Goal: Information Seeking & Learning: Find specific fact

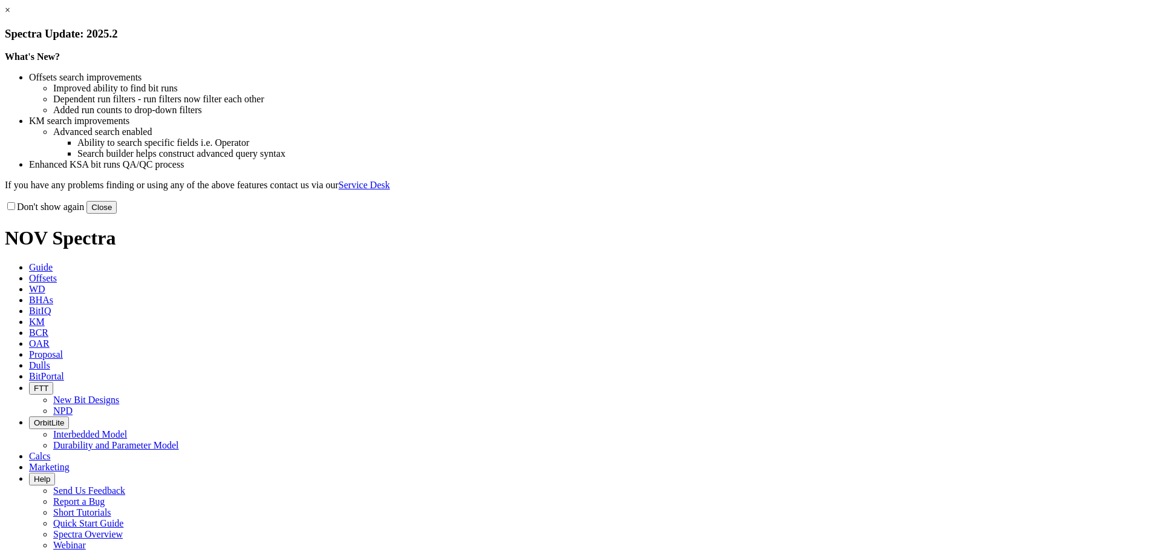
click at [117, 213] on button "Close" at bounding box center [101, 207] width 30 height 13
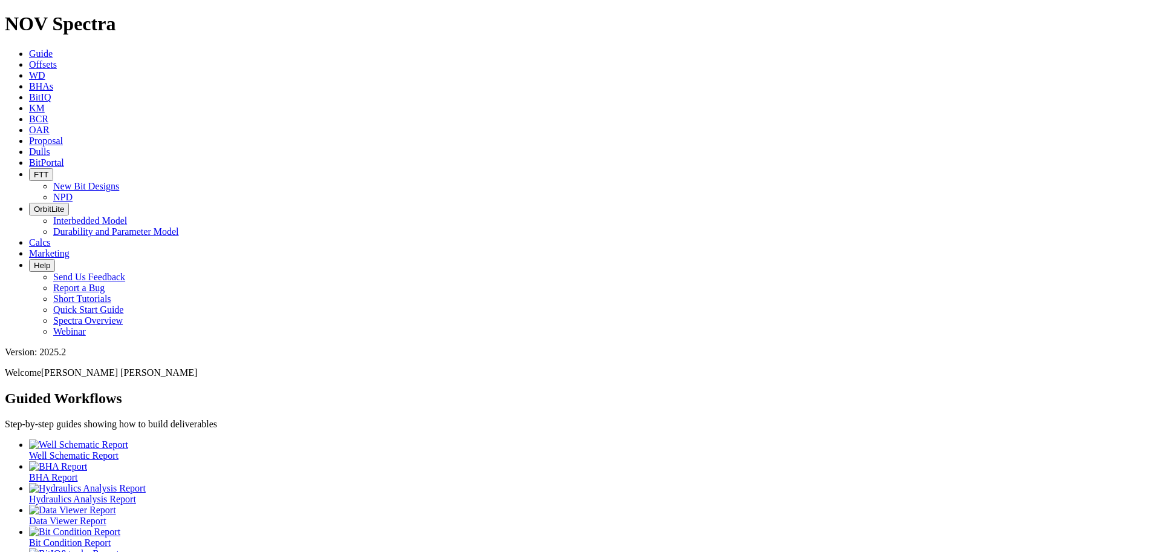
click at [57, 59] on link "Offsets" at bounding box center [43, 64] width 28 height 10
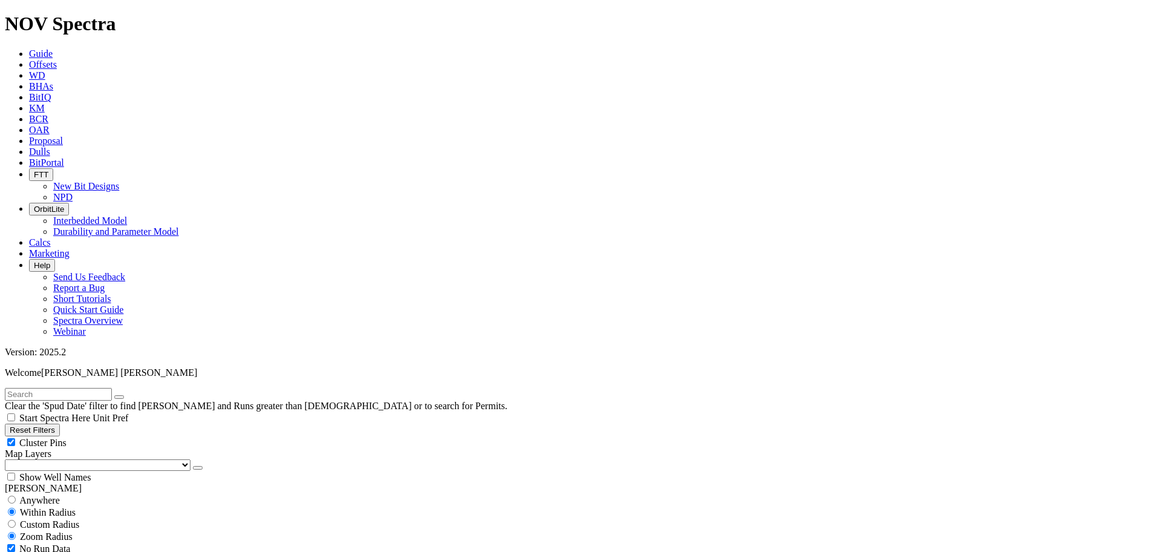
scroll to position [227, 0]
click at [57, 388] on input "text" at bounding box center [58, 394] width 107 height 13
type input "[PERSON_NAME]"
click at [16, 495] on input "radio" at bounding box center [12, 499] width 8 height 8
radio input "true"
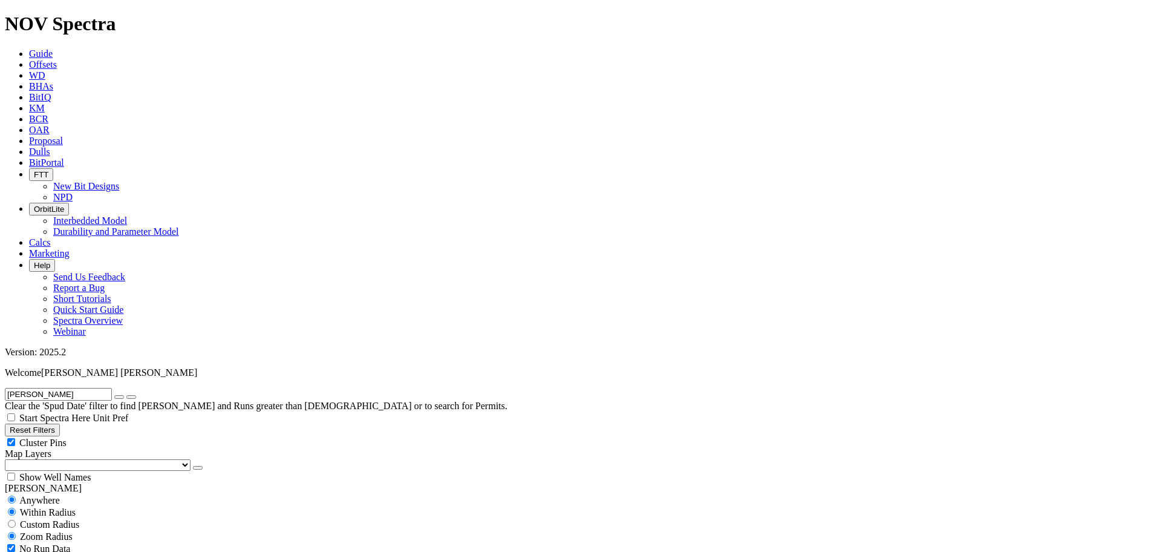
radio input "false"
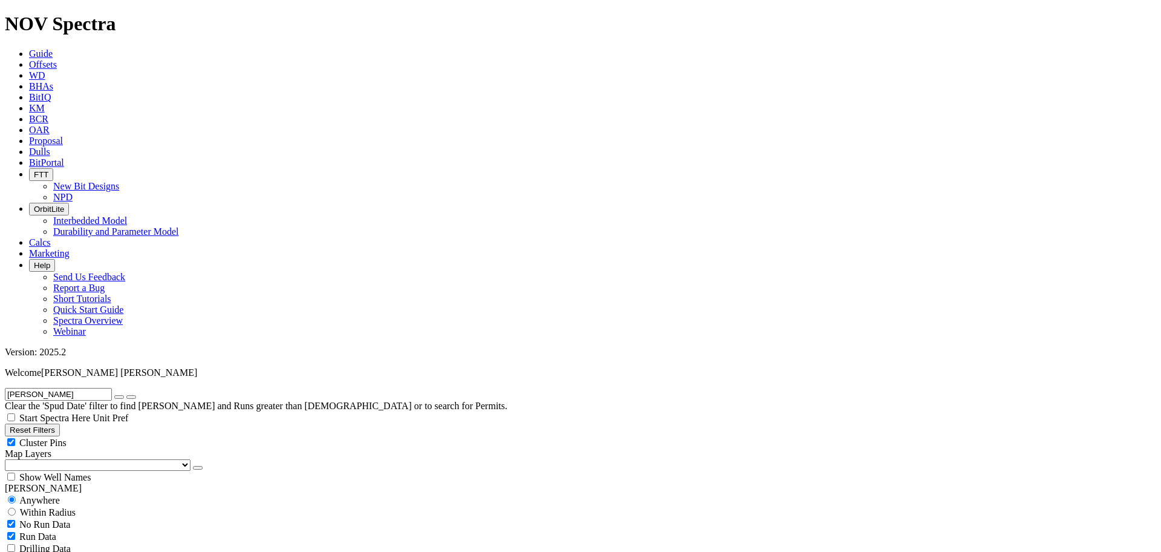
type input "[DATE]"
radio input "false"
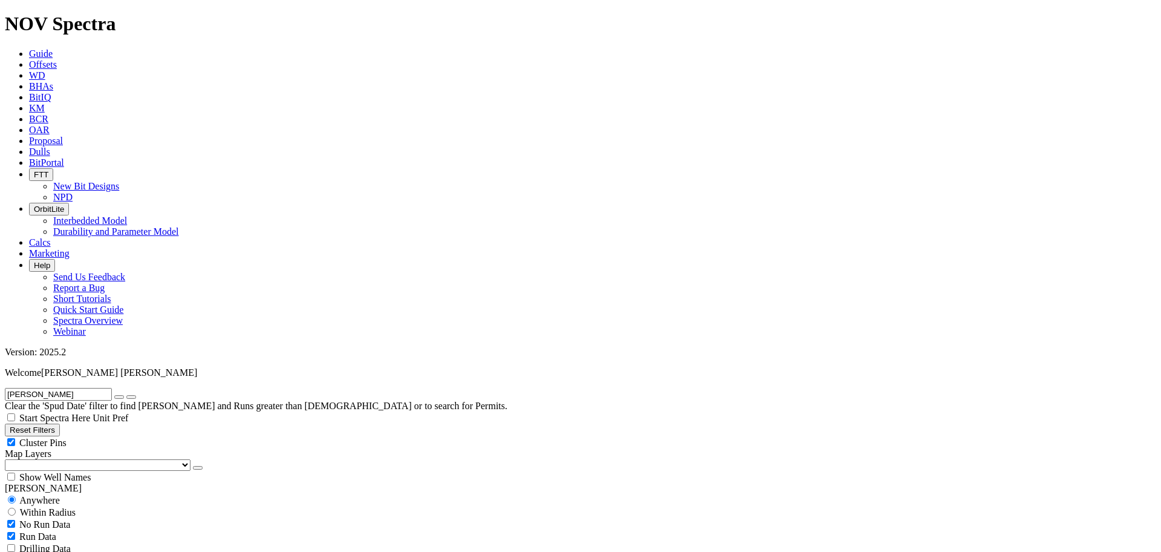
radio input "true"
click at [72, 459] on select "US Counties [GEOGRAPHIC_DATA], [GEOGRAPHIC_DATA] [GEOGRAPHIC_DATA], [GEOGRAPHIC…" at bounding box center [98, 464] width 186 height 11
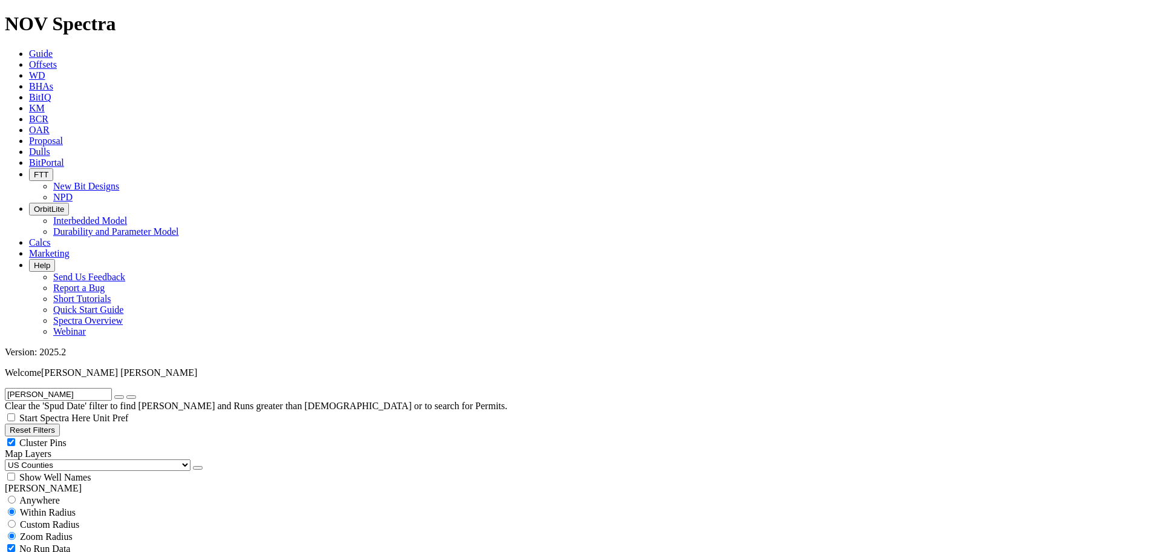
click at [9, 459] on select "US Counties [GEOGRAPHIC_DATA], [GEOGRAPHIC_DATA] [GEOGRAPHIC_DATA], [GEOGRAPHIC…" at bounding box center [98, 464] width 186 height 11
click at [47, 388] on input "[PERSON_NAME]" at bounding box center [58, 394] width 107 height 13
type input "L"
